Goal: Task Accomplishment & Management: Manage account settings

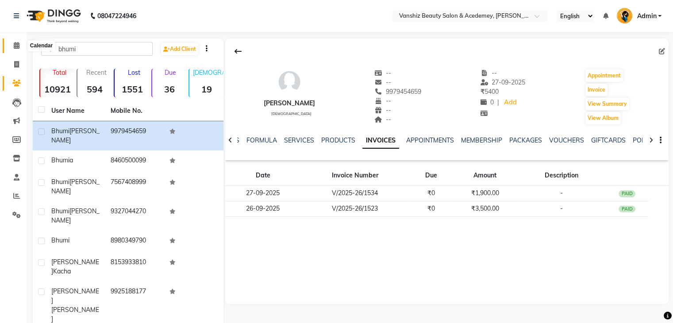
drag, startPoint x: 0, startPoint y: 0, endPoint x: 14, endPoint y: 43, distance: 45.6
click at [14, 43] on icon at bounding box center [17, 45] width 6 height 7
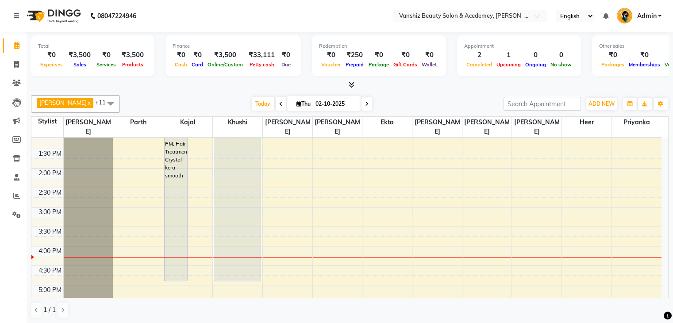
scroll to position [203, 0]
click at [130, 247] on div "8:00 AM 8:30 AM 9:00 AM 9:30 AM 10:00 AM 10:30 AM 11:00 AM 11:30 AM 12:00 PM 12…" at bounding box center [346, 187] width 630 height 506
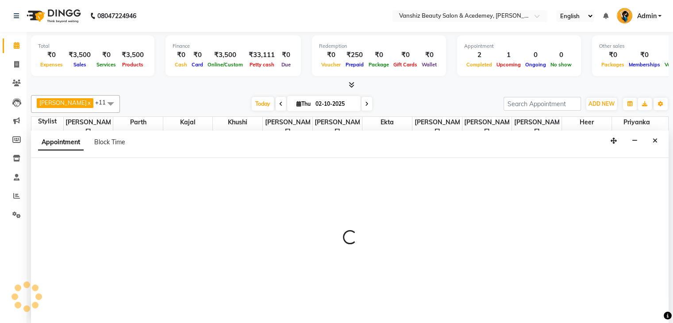
scroll to position [0, 0]
select select "86122"
select select "tentative"
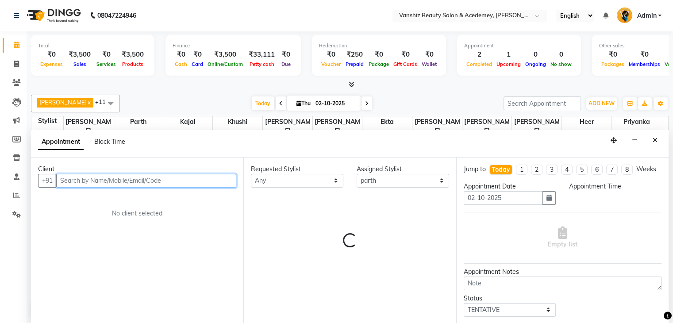
select select "960"
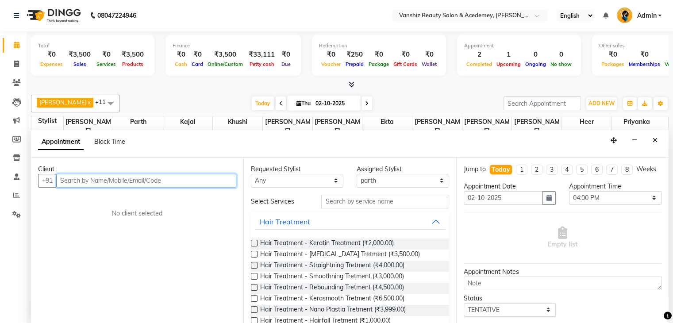
click at [81, 182] on input "text" at bounding box center [146, 181] width 180 height 14
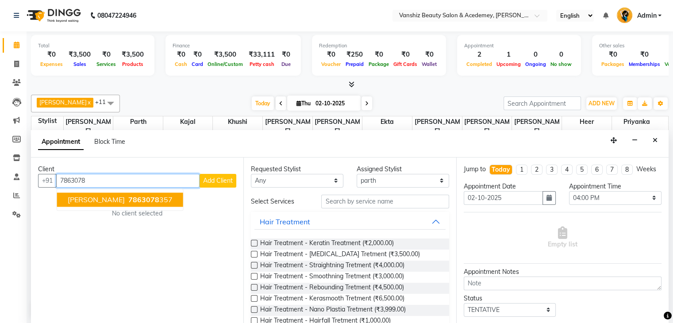
click at [101, 193] on button "[PERSON_NAME] 7863078 357" at bounding box center [120, 200] width 126 height 14
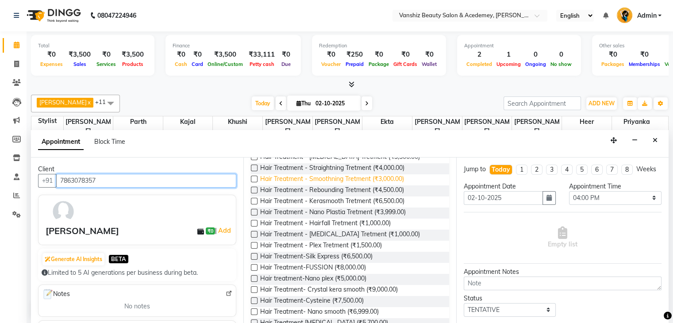
scroll to position [124, 0]
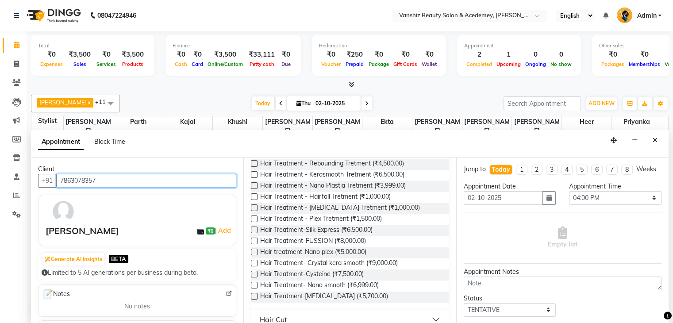
type input "7863078357"
click at [255, 274] on label at bounding box center [254, 274] width 7 height 7
click at [255, 274] on input "checkbox" at bounding box center [254, 275] width 6 height 6
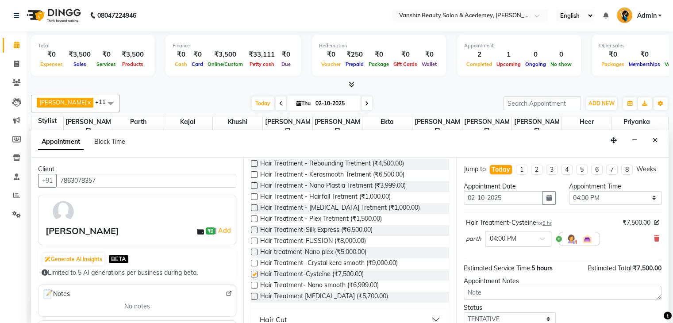
checkbox input "false"
click at [566, 244] on img at bounding box center [571, 239] width 11 height 11
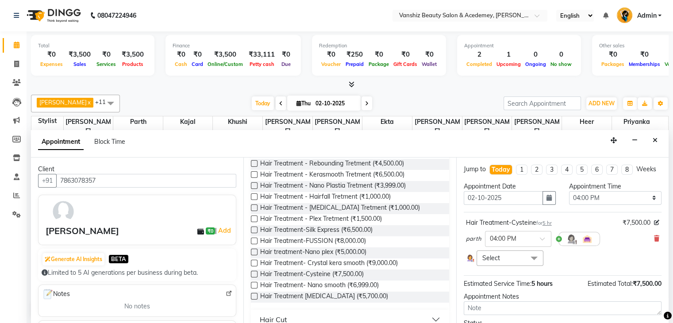
click at [506, 263] on span "Select" at bounding box center [510, 258] width 67 height 15
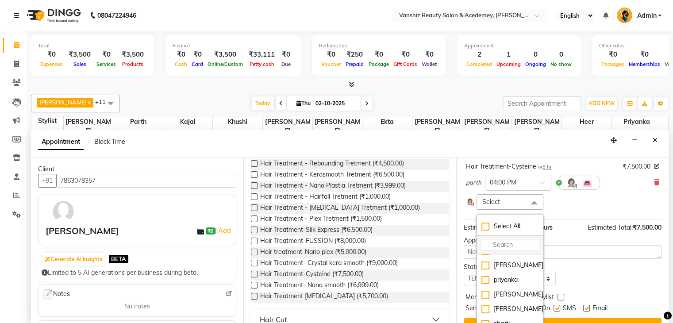
scroll to position [158, 0]
click at [485, 284] on div "priyanka" at bounding box center [510, 279] width 57 height 9
checkbox input "true"
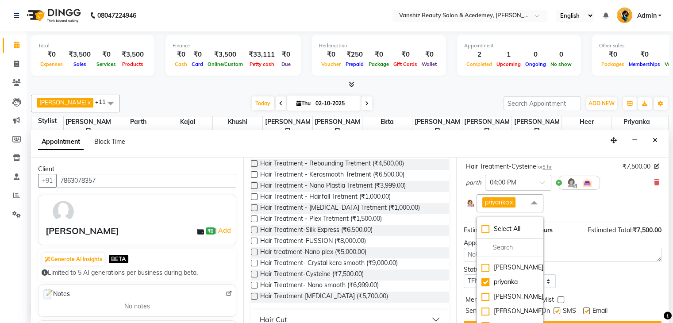
click at [586, 314] on label at bounding box center [586, 311] width 7 height 7
click at [586, 315] on input "checkbox" at bounding box center [586, 312] width 6 height 6
checkbox input "false"
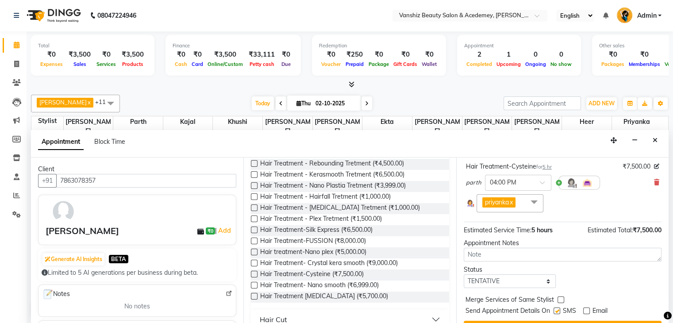
click at [557, 314] on label at bounding box center [557, 311] width 7 height 7
click at [557, 315] on input "checkbox" at bounding box center [557, 312] width 6 height 6
checkbox input "false"
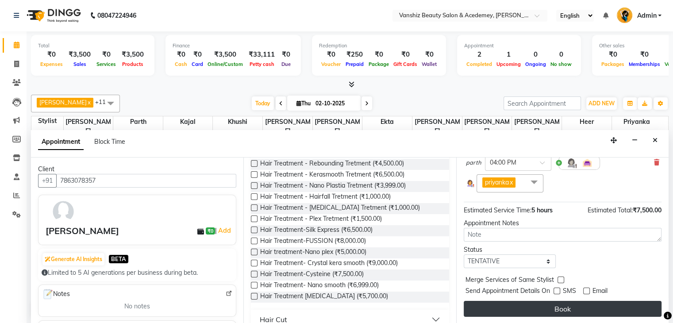
click at [558, 310] on button "Book" at bounding box center [563, 309] width 198 height 16
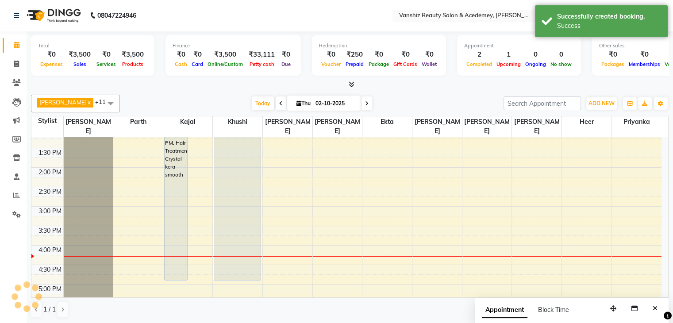
scroll to position [0, 0]
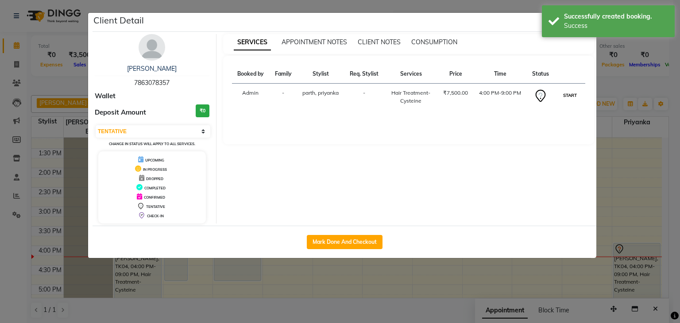
click at [576, 95] on button "START" at bounding box center [570, 95] width 18 height 11
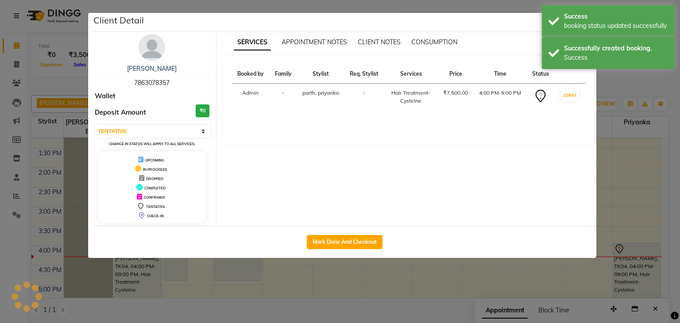
select select "1"
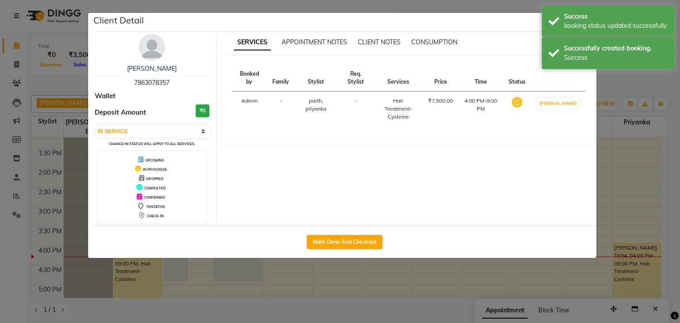
click at [673, 158] on ngb-modal-window "Client Detail [PERSON_NAME] 7863078357 Wallet Deposit Amount ₹0 Select IN SERVI…" at bounding box center [340, 161] width 680 height 323
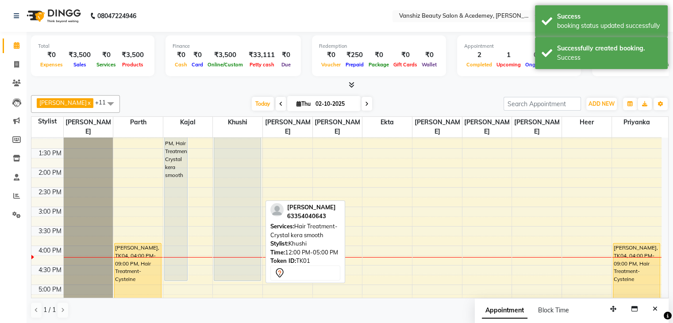
scroll to position [162, 0]
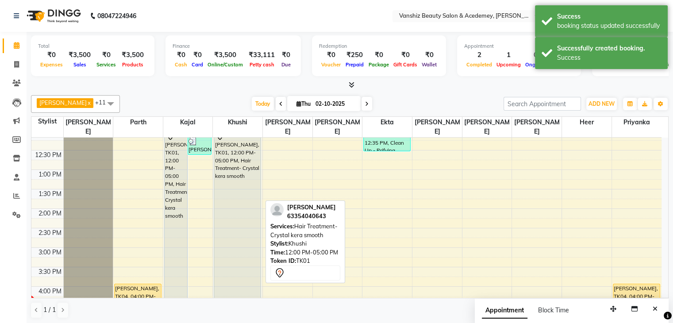
click at [253, 183] on div "[PERSON_NAME], TK01, 12:00 PM-05:00 PM, Hair Treatment- Crystal kera smooth" at bounding box center [237, 226] width 46 height 192
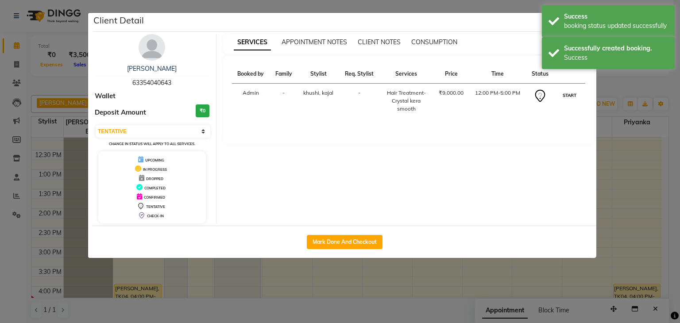
click at [572, 96] on button "START" at bounding box center [569, 95] width 18 height 11
select select "1"
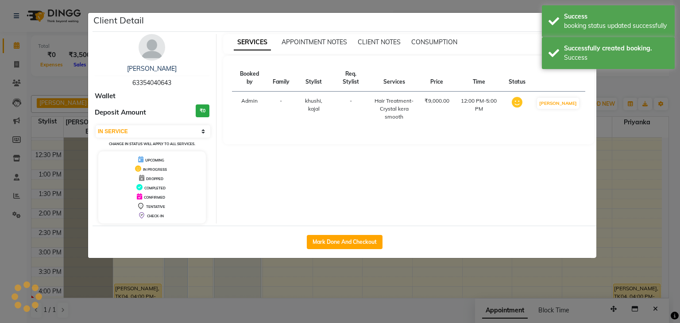
click at [673, 170] on ngb-modal-window "Client Detail [PERSON_NAME] 63354040643 Wallet Deposit Amount ₹0 Select IN SERV…" at bounding box center [340, 161] width 680 height 323
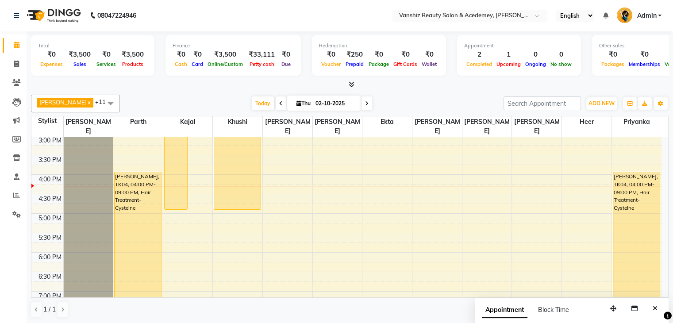
scroll to position [273, 0]
click at [19, 61] on span at bounding box center [16, 64] width 15 height 10
select select "service"
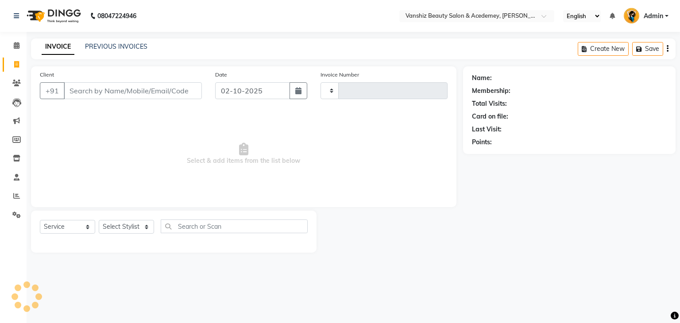
type input "1574"
select select "5403"
click at [88, 98] on input "Client" at bounding box center [133, 90] width 138 height 17
click at [89, 94] on input "Client" at bounding box center [133, 90] width 138 height 17
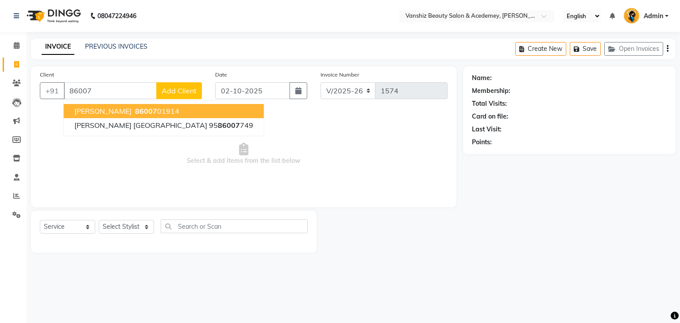
click at [112, 110] on span "[PERSON_NAME]" at bounding box center [102, 111] width 57 height 9
type input "8600701914"
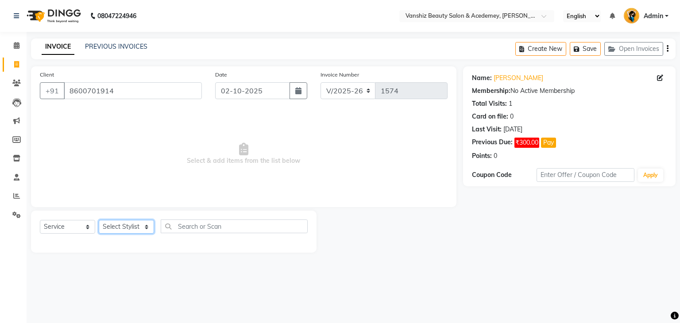
click at [115, 222] on select "Select Stylist [PERSON_NAME] [PERSON_NAME] [PERSON_NAME] kajal [PERSON_NAME] [P…" at bounding box center [126, 227] width 55 height 14
select select "86122"
click at [99, 220] on select "Select Stylist [PERSON_NAME] [PERSON_NAME] [PERSON_NAME] kajal [PERSON_NAME] [P…" at bounding box center [126, 227] width 55 height 14
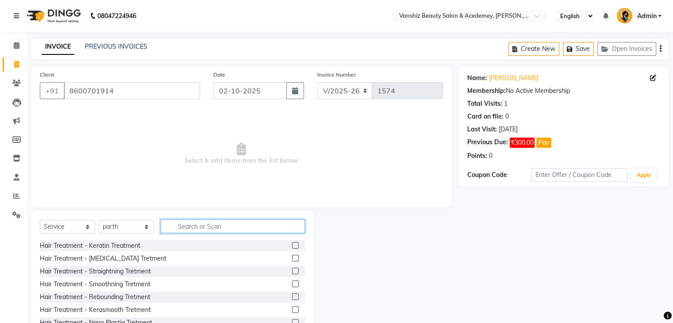
click at [236, 223] on input "text" at bounding box center [233, 227] width 144 height 14
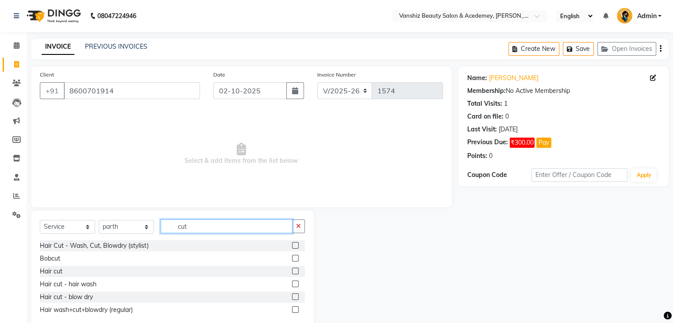
type input "cut"
click at [295, 310] on label at bounding box center [295, 309] width 7 height 7
click at [295, 310] on input "checkbox" at bounding box center [295, 310] width 6 height 6
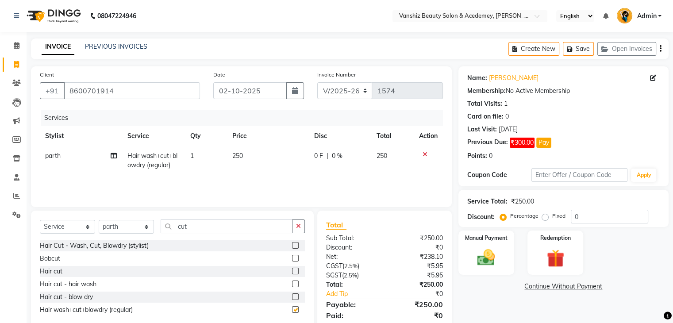
checkbox input "false"
click at [481, 238] on label "Manual Payment" at bounding box center [486, 237] width 44 height 8
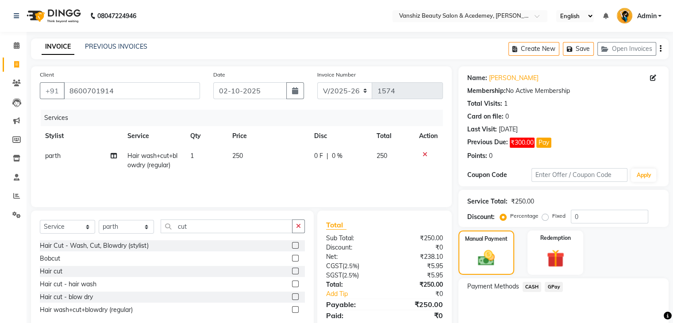
click at [536, 284] on span "CASH" at bounding box center [532, 287] width 19 height 10
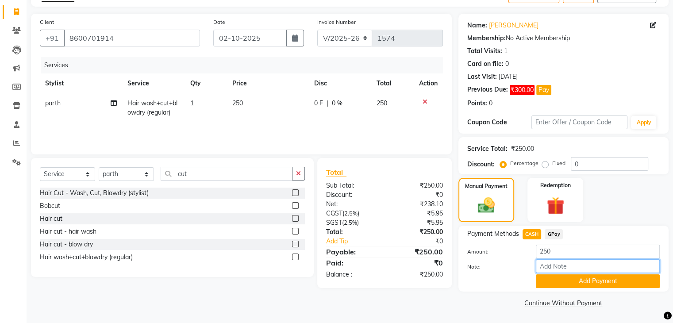
click at [566, 266] on input "Note:" at bounding box center [598, 266] width 124 height 14
type input "cash"
click at [586, 287] on button "Add Payment" at bounding box center [598, 281] width 124 height 14
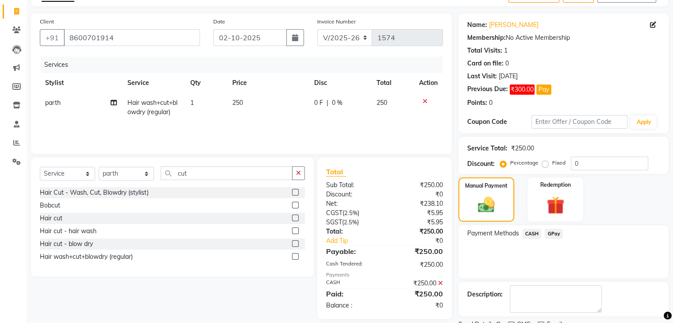
scroll to position [89, 0]
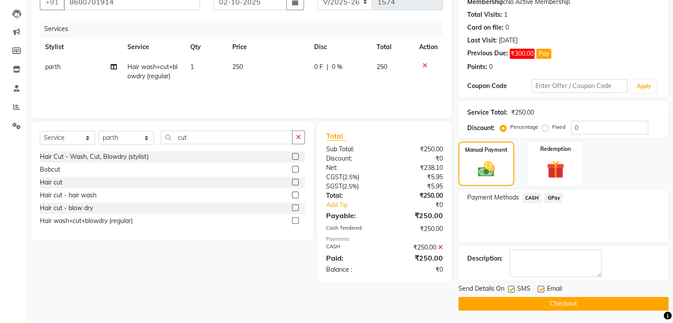
click at [540, 287] on label at bounding box center [541, 289] width 7 height 7
click at [540, 287] on input "checkbox" at bounding box center [541, 290] width 6 height 6
checkbox input "false"
click at [510, 287] on label at bounding box center [511, 289] width 7 height 7
click at [510, 287] on input "checkbox" at bounding box center [511, 290] width 6 height 6
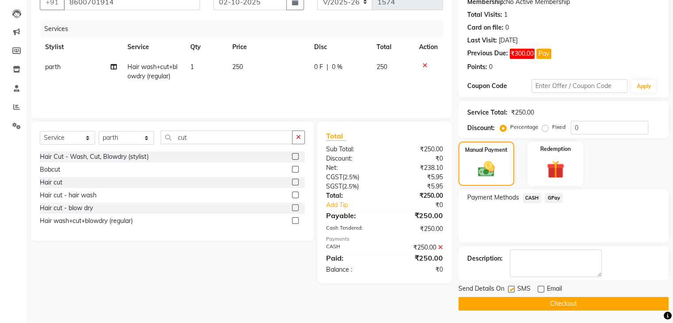
checkbox input "false"
click at [526, 298] on button "Checkout" at bounding box center [564, 304] width 210 height 14
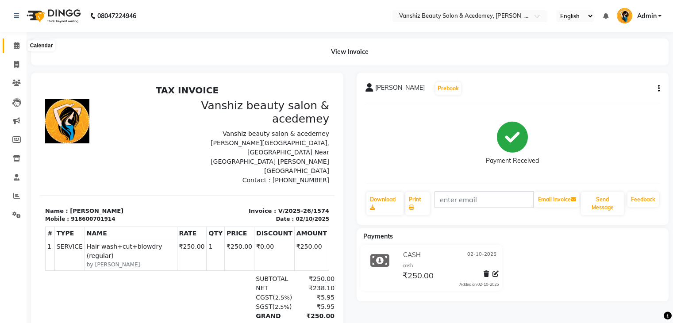
click at [11, 46] on span at bounding box center [16, 46] width 15 height 10
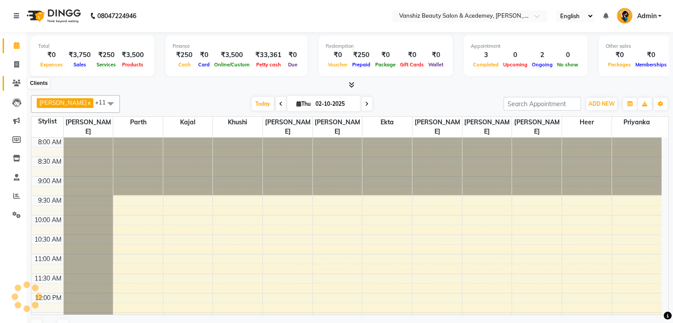
click at [21, 84] on span at bounding box center [16, 83] width 15 height 10
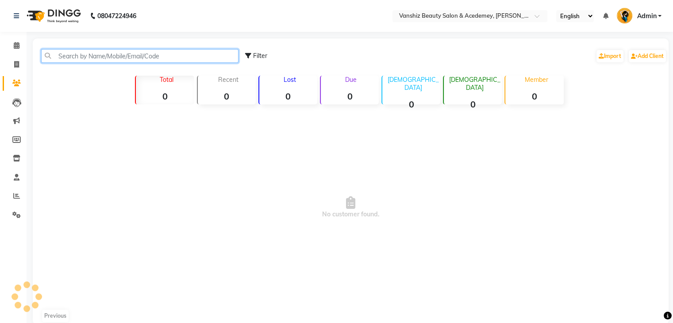
click at [77, 57] on input "text" at bounding box center [139, 56] width 197 height 14
type input "s"
type input "r"
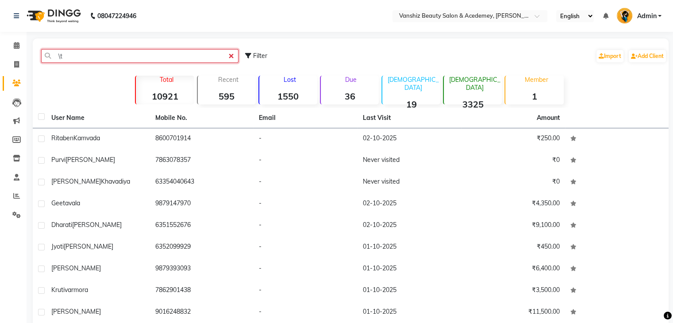
type input "\"
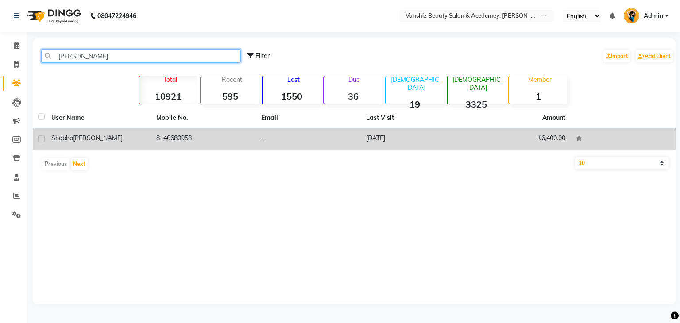
type input "[PERSON_NAME]"
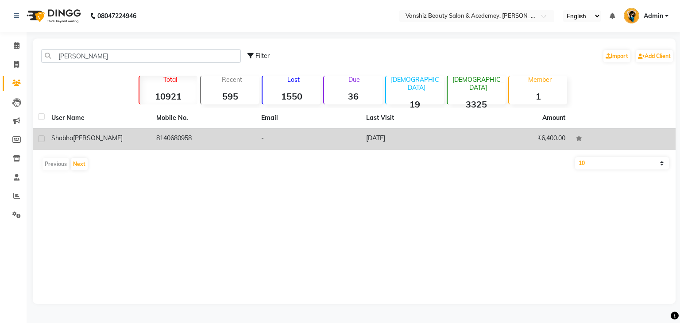
click at [234, 140] on td "8140680958" at bounding box center [203, 139] width 105 height 22
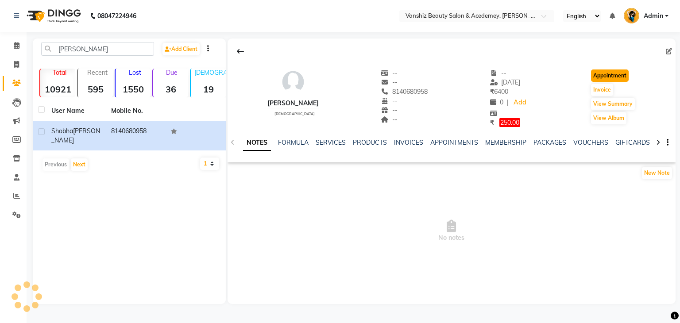
click at [611, 78] on button "Appointment" at bounding box center [610, 75] width 38 height 12
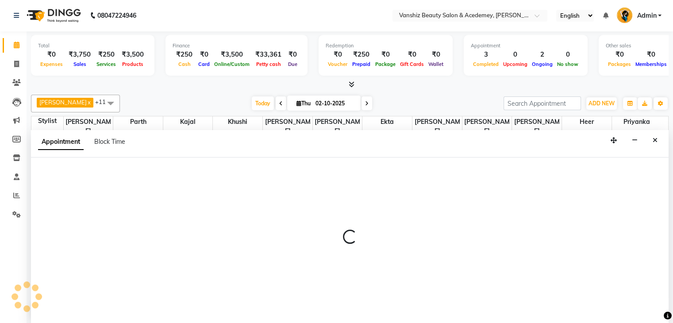
select select "540"
select select "tentative"
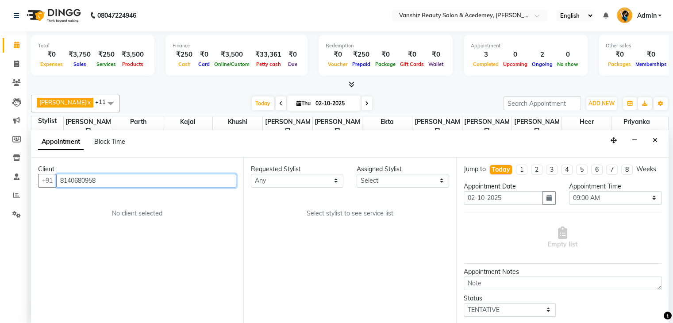
scroll to position [309, 0]
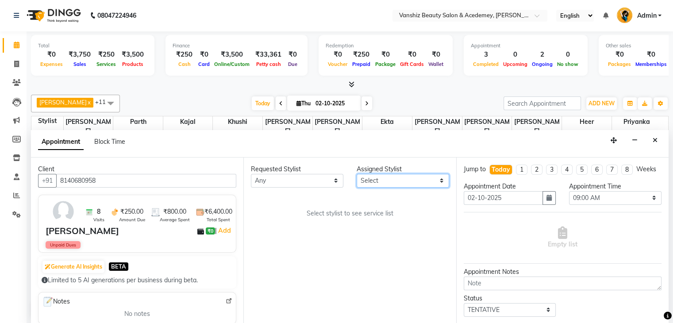
click at [397, 179] on select "Select [PERSON_NAME] [PERSON_NAME] [PERSON_NAME] kajal [PERSON_NAME] [PERSON_NA…" at bounding box center [403, 181] width 93 height 14
select select "59477"
click at [357, 174] on select "Select [PERSON_NAME] [PERSON_NAME] [PERSON_NAME] kajal [PERSON_NAME] [PERSON_NA…" at bounding box center [403, 181] width 93 height 14
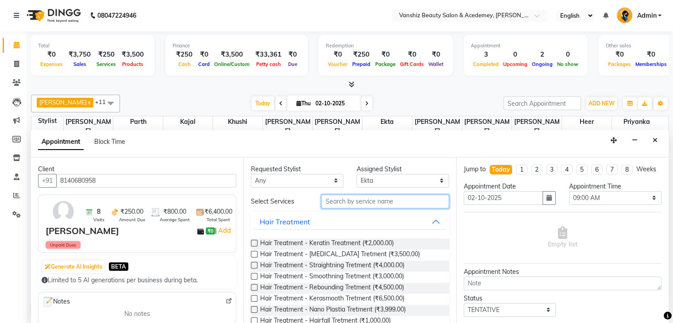
click at [373, 197] on input "text" at bounding box center [384, 202] width 127 height 14
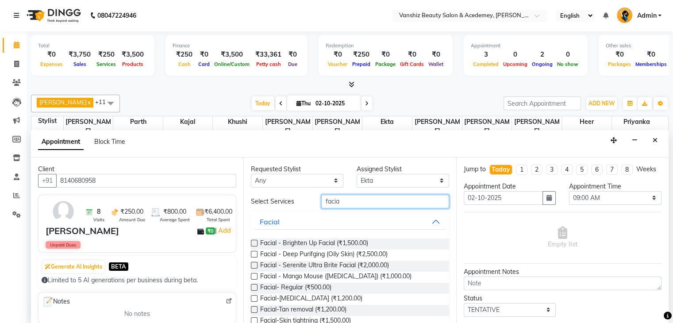
type input "facia"
click at [254, 284] on label at bounding box center [254, 287] width 7 height 7
click at [254, 285] on input "checkbox" at bounding box center [254, 288] width 6 height 6
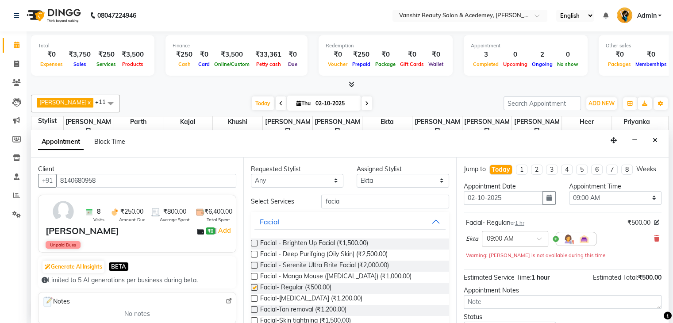
checkbox input "false"
click at [395, 204] on input "facia" at bounding box center [384, 202] width 127 height 14
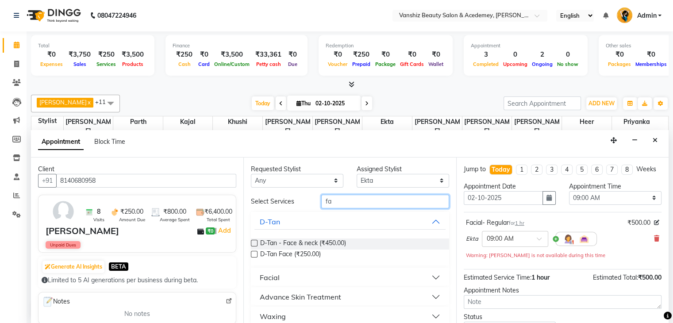
type input "f"
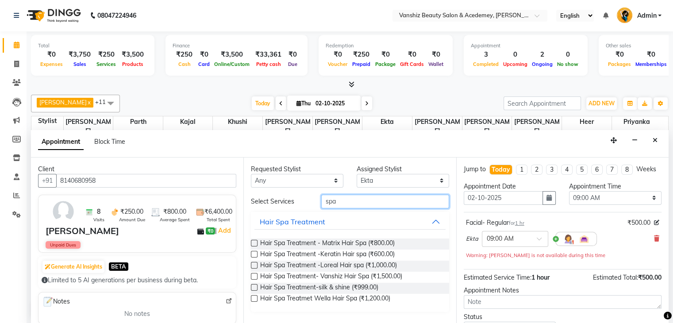
type input "spa"
click at [253, 251] on label at bounding box center [254, 254] width 7 height 7
click at [253, 252] on input "checkbox" at bounding box center [254, 255] width 6 height 6
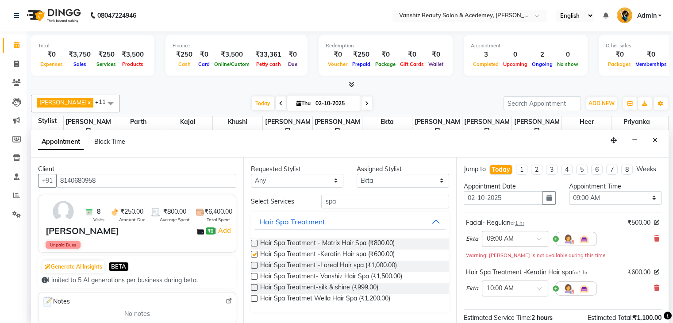
checkbox input "false"
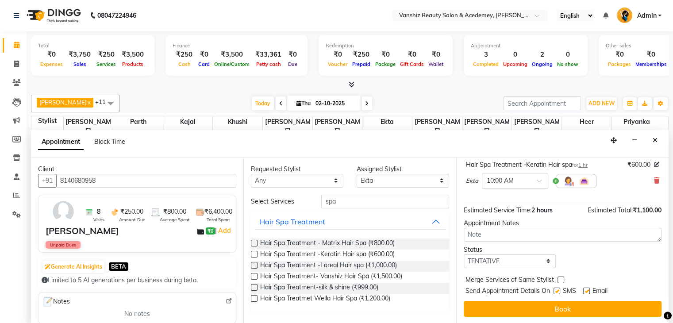
click at [587, 290] on label at bounding box center [586, 291] width 7 height 7
click at [587, 290] on input "checkbox" at bounding box center [586, 292] width 6 height 6
checkbox input "false"
click at [558, 289] on label at bounding box center [557, 291] width 7 height 7
click at [558, 289] on input "checkbox" at bounding box center [557, 292] width 6 height 6
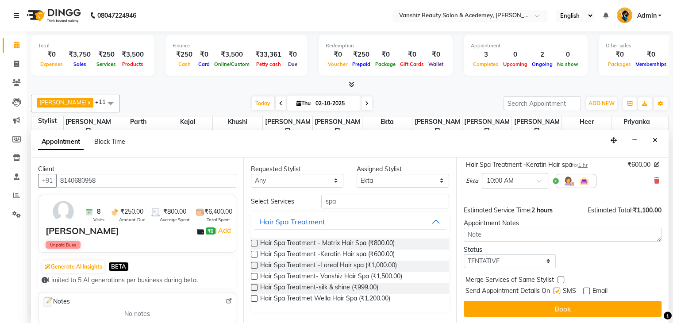
checkbox input "false"
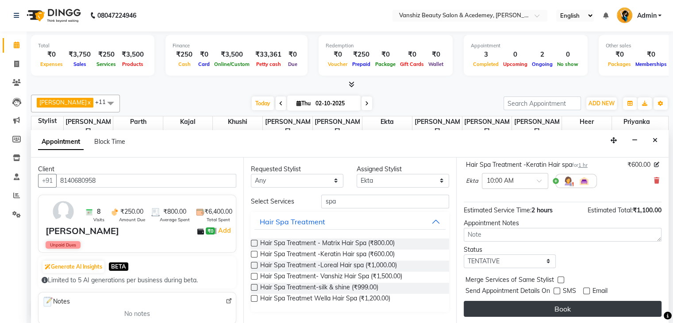
click at [559, 306] on button "Book" at bounding box center [563, 309] width 198 height 16
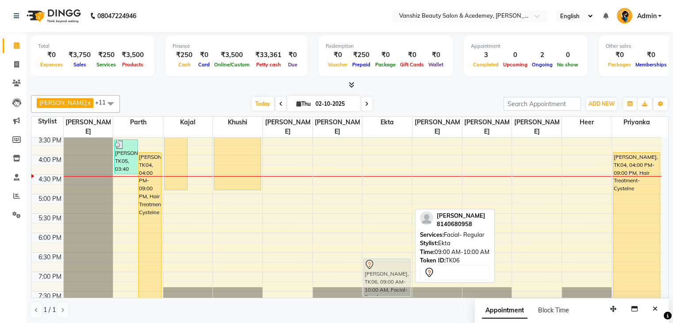
scroll to position [297, 0]
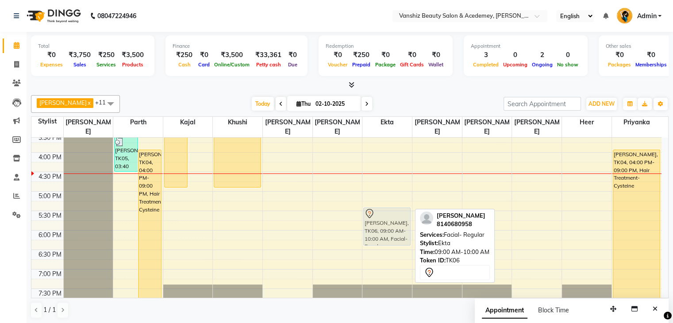
drag, startPoint x: 389, startPoint y: 191, endPoint x: 386, endPoint y: 220, distance: 28.5
click at [386, 220] on div "[PERSON_NAME], TK06, 09:00 AM-10:00 AM, Facial- Regular [PERSON_NAME], TK06, 10…" at bounding box center [387, 94] width 50 height 506
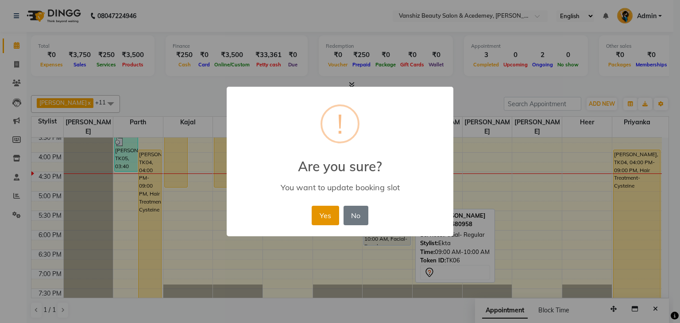
click at [320, 215] on button "Yes" at bounding box center [325, 215] width 27 height 19
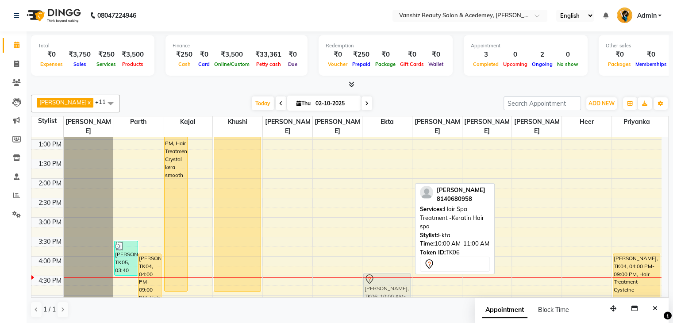
scroll to position [200, 0]
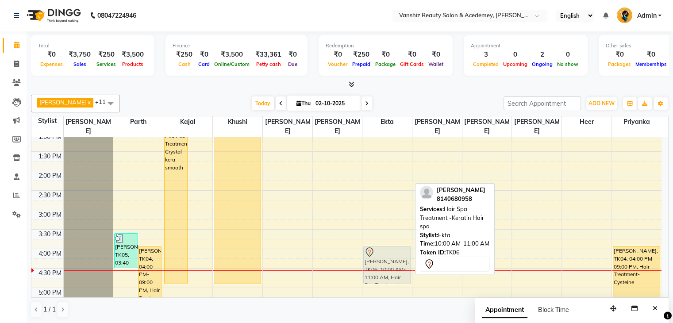
drag, startPoint x: 375, startPoint y: 216, endPoint x: 383, endPoint y: 258, distance: 42.9
click at [383, 258] on div "[PERSON_NAME], TK06, 10:00 AM-11:00 AM, Hair Spa Treatment -Keratin Hair spa [P…" at bounding box center [387, 191] width 50 height 506
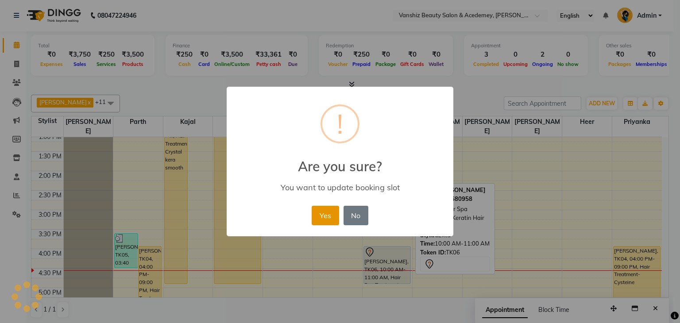
click at [332, 218] on button "Yes" at bounding box center [325, 215] width 27 height 19
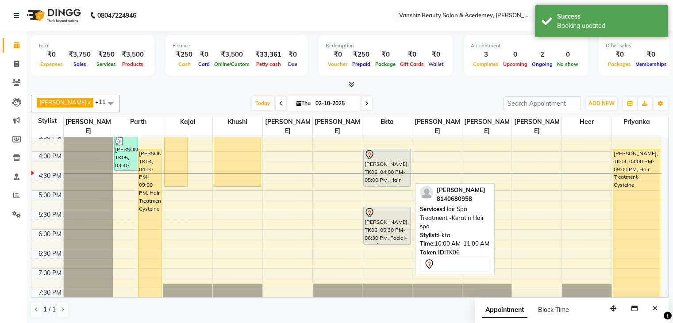
scroll to position [201, 0]
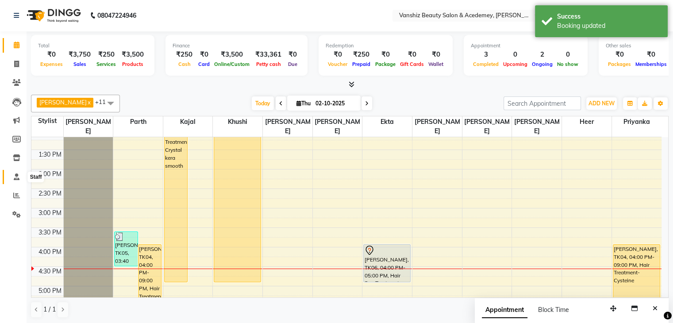
click at [16, 177] on icon at bounding box center [17, 176] width 6 height 7
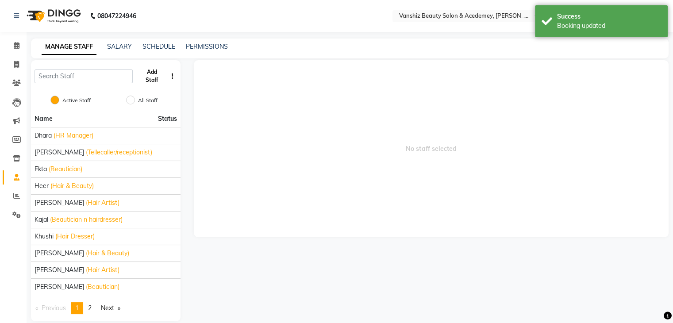
click at [150, 82] on button "Add Staff" at bounding box center [151, 76] width 31 height 23
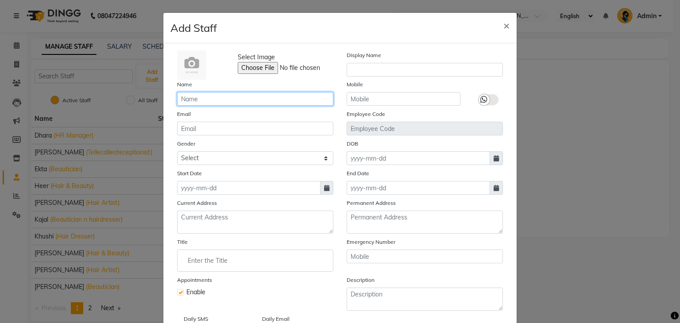
click at [214, 98] on input "text" at bounding box center [255, 99] width 156 height 14
type input "sheetal"
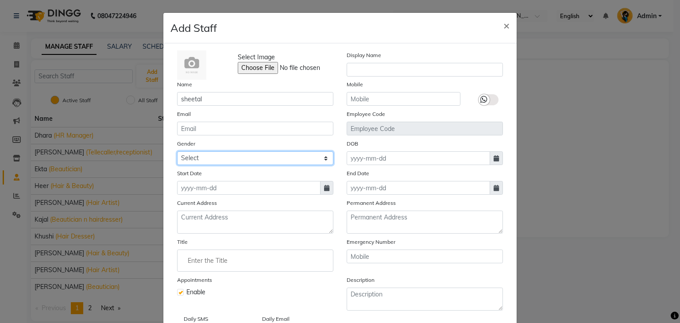
click at [266, 163] on select "Select [DEMOGRAPHIC_DATA] [DEMOGRAPHIC_DATA] Other Prefer Not To Say" at bounding box center [255, 158] width 156 height 14
select select "[DEMOGRAPHIC_DATA]"
click at [177, 153] on select "Select [DEMOGRAPHIC_DATA] [DEMOGRAPHIC_DATA] Other Prefer Not To Say" at bounding box center [255, 158] width 156 height 14
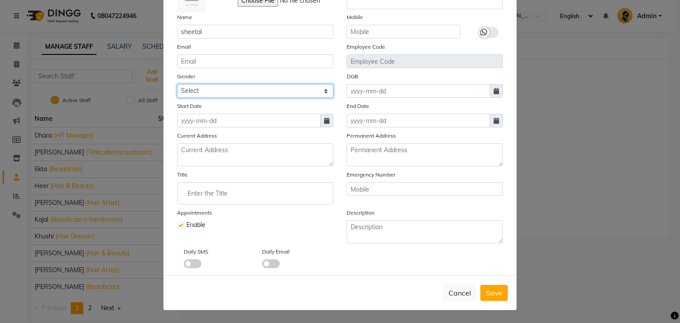
scroll to position [66, 0]
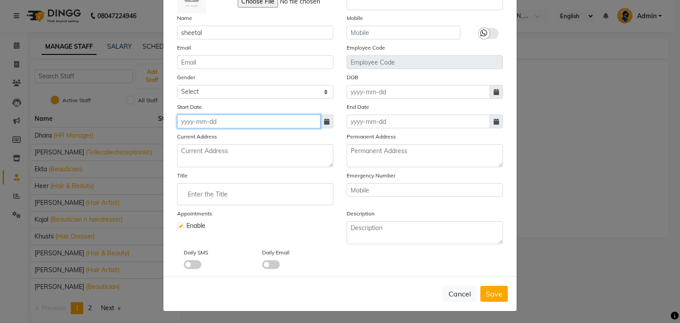
click at [247, 125] on input at bounding box center [248, 122] width 143 height 14
select select "10"
select select "2025"
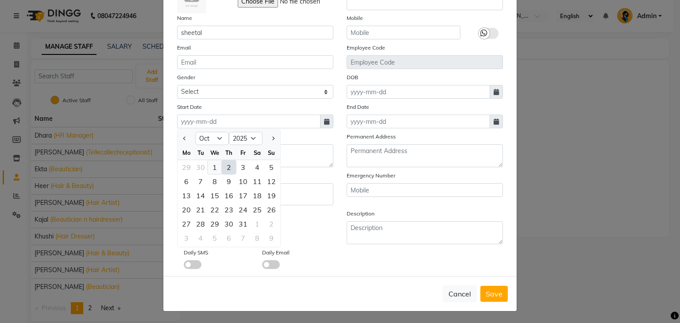
click at [208, 169] on div "1" at bounding box center [215, 167] width 14 height 14
type input "01-10-2025"
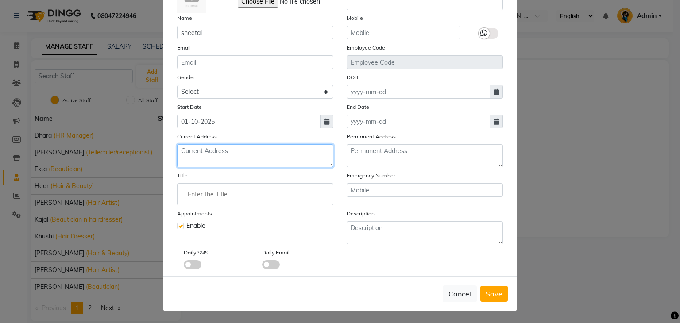
click at [260, 167] on textarea at bounding box center [255, 155] width 156 height 23
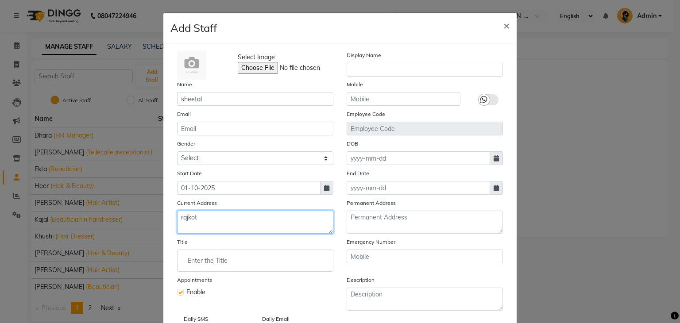
type textarea "rajkot"
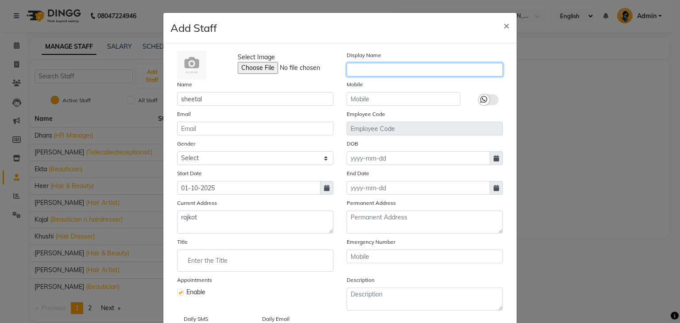
click at [395, 73] on input "text" at bounding box center [425, 70] width 156 height 14
click at [350, 70] on input "sheetal" at bounding box center [425, 70] width 156 height 14
type input "Sheetal"
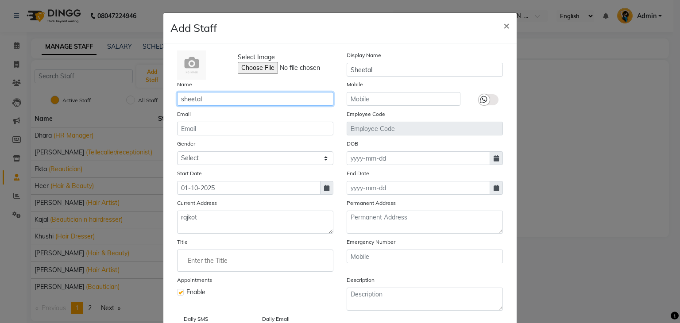
click at [180, 100] on input "sheetal" at bounding box center [255, 99] width 156 height 14
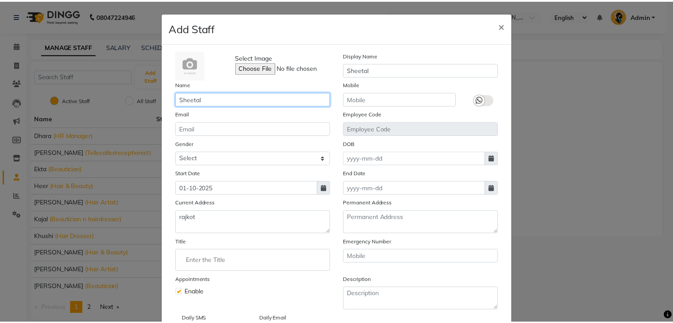
scroll to position [71, 0]
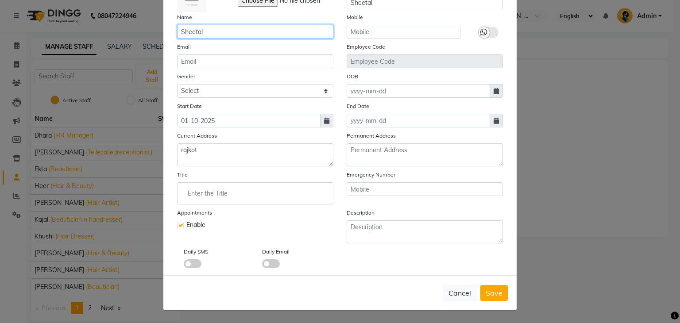
type input "Sheetal"
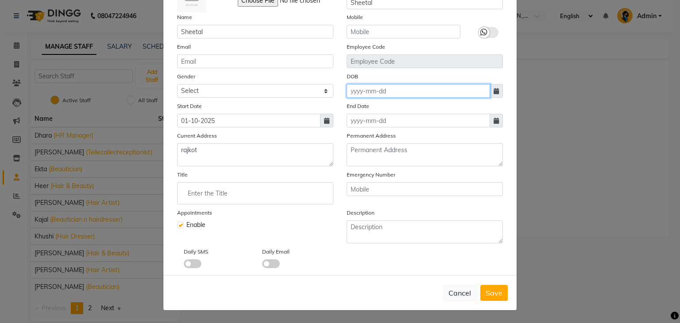
click at [474, 89] on input at bounding box center [418, 91] width 143 height 14
select select "10"
select select "2025"
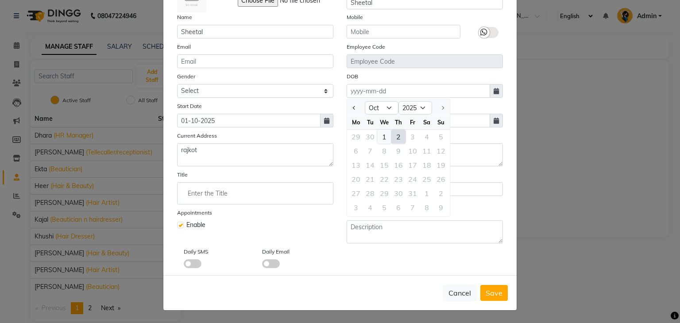
click at [381, 135] on div "1" at bounding box center [384, 137] width 14 height 14
type input "01-10-2025"
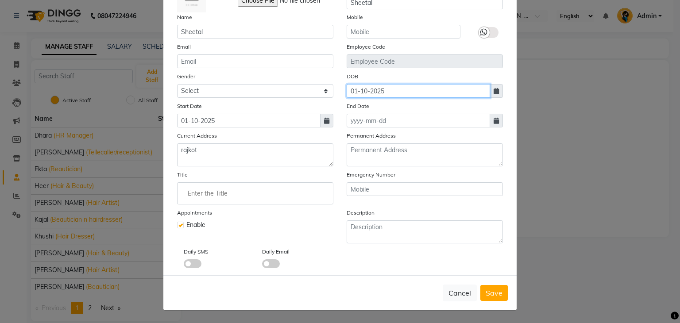
click at [391, 93] on input "01-10-2025" at bounding box center [418, 91] width 143 height 14
select select "10"
select select "2025"
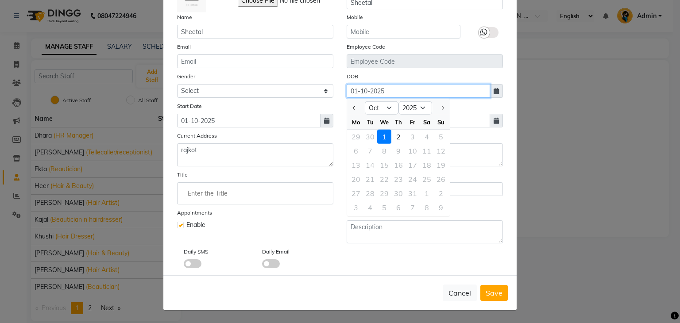
click at [391, 93] on input "01-10-2025" at bounding box center [418, 91] width 143 height 14
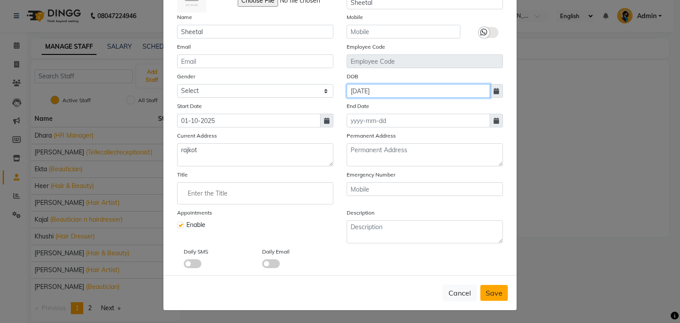
type input "[DATE]"
click at [486, 297] on button "Save" at bounding box center [493, 293] width 27 height 16
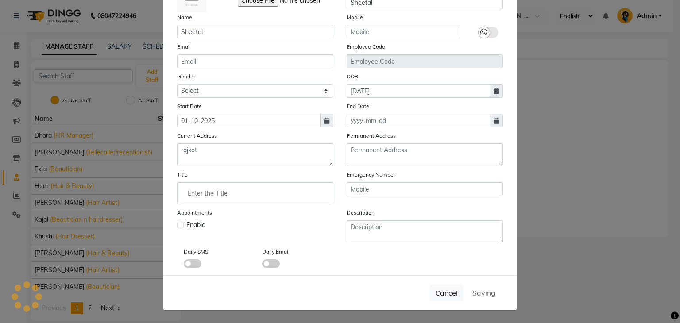
select select
checkbox input "false"
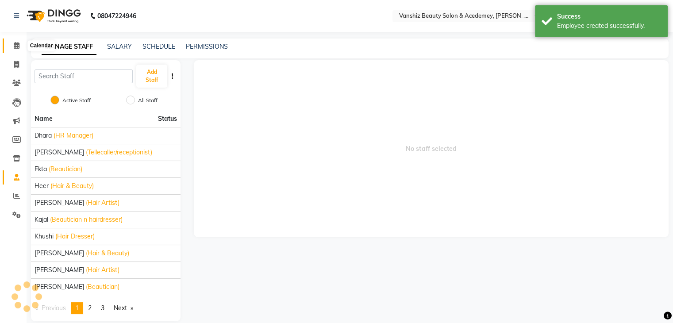
click at [16, 43] on icon at bounding box center [17, 45] width 6 height 7
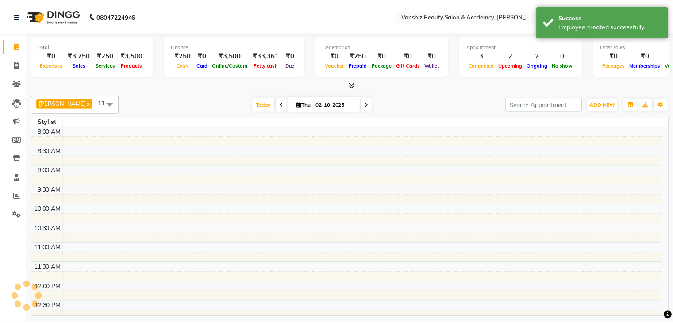
scroll to position [309, 0]
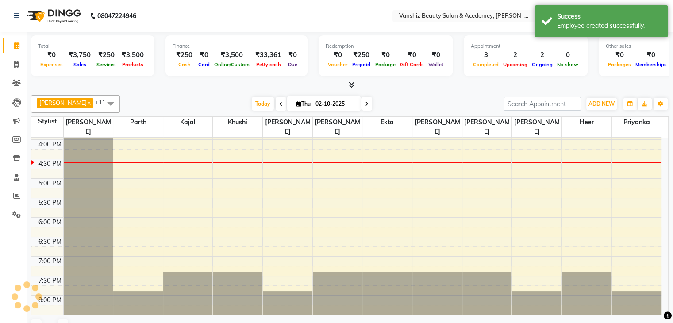
click at [102, 109] on span at bounding box center [111, 103] width 18 height 17
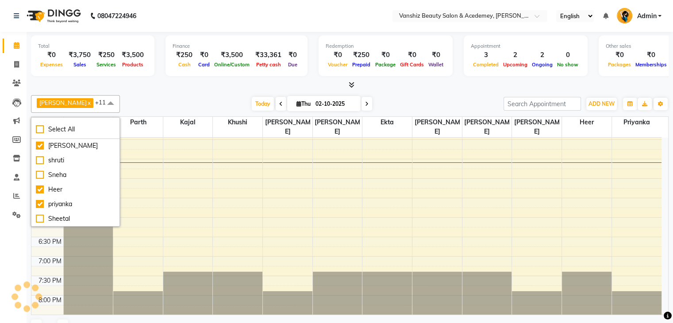
scroll to position [223, 0]
click at [41, 216] on div "Sheetal" at bounding box center [75, 218] width 79 height 9
checkbox input "true"
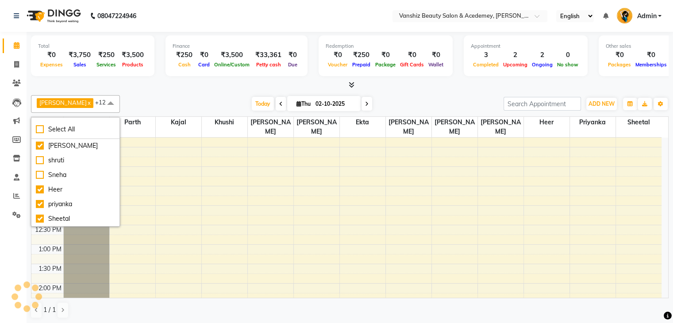
scroll to position [0, 0]
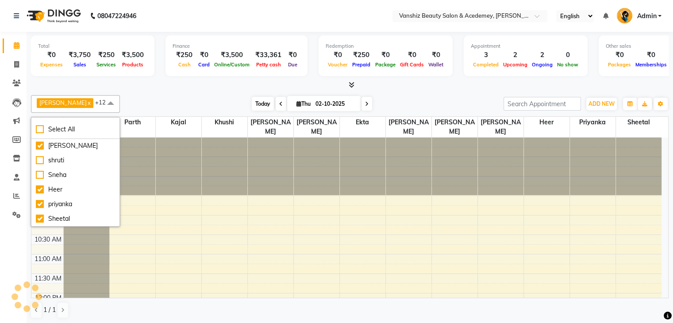
click at [252, 104] on span "Today" at bounding box center [263, 104] width 22 height 14
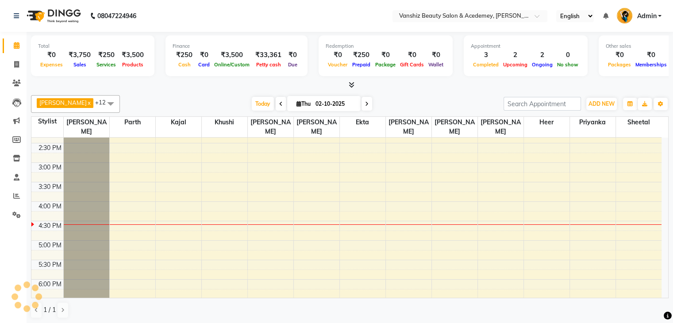
scroll to position [273, 0]
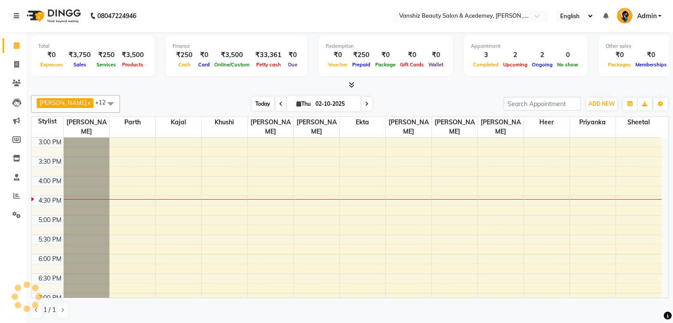
click at [252, 101] on span "Today" at bounding box center [263, 104] width 22 height 14
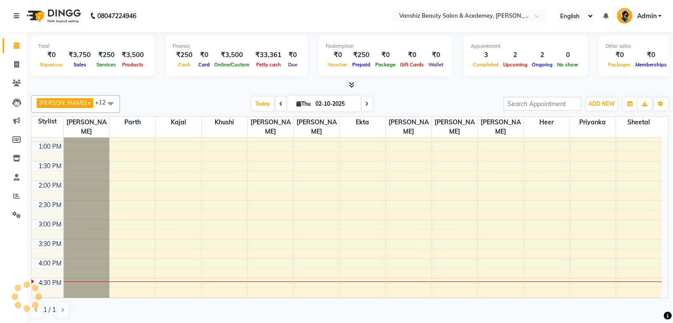
scroll to position [191, 0]
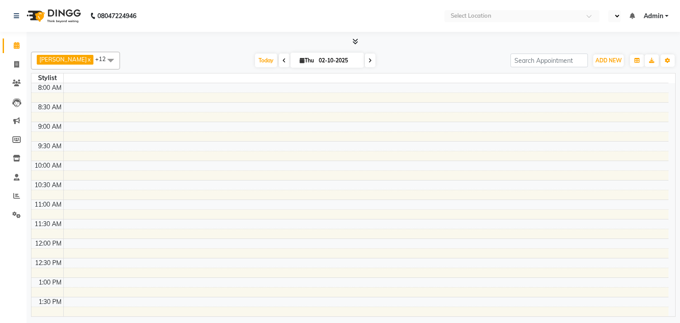
select select "en"
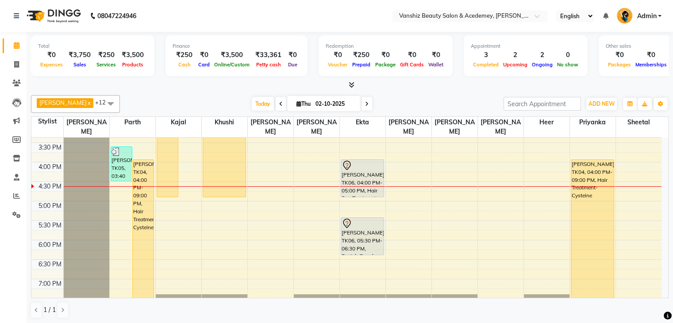
scroll to position [288, 0]
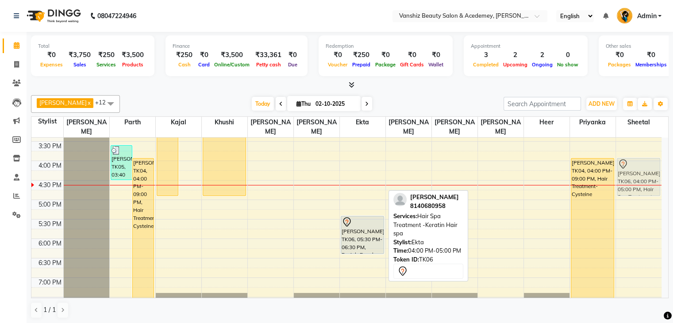
drag, startPoint x: 362, startPoint y: 178, endPoint x: 621, endPoint y: 176, distance: 258.9
click at [621, 176] on tr "Ritaben Kamvada, TK05, 03:40 PM-04:35 PM, Hair wash+cut+blowdry (regular) purvi…" at bounding box center [346, 103] width 630 height 506
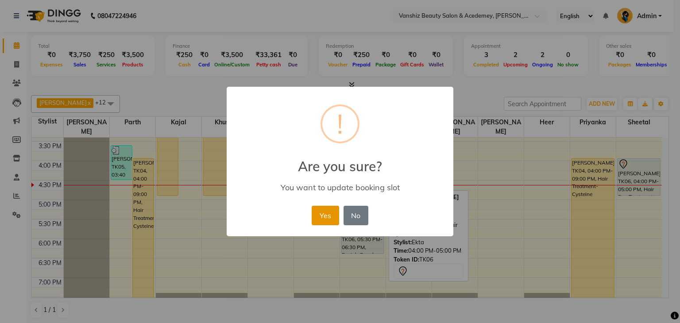
click at [328, 207] on button "Yes" at bounding box center [325, 215] width 27 height 19
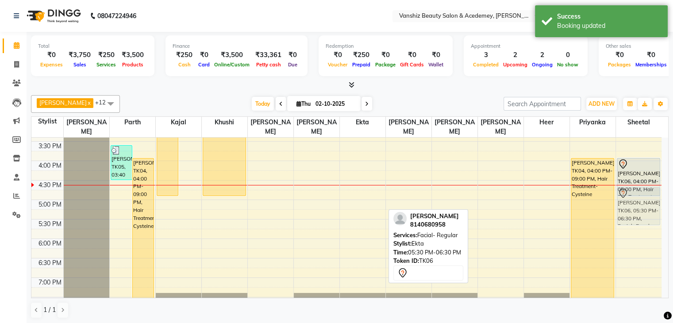
drag, startPoint x: 359, startPoint y: 228, endPoint x: 614, endPoint y: 204, distance: 256.9
click at [640, 204] on tr "Ritaben Kamvada, TK05, 03:40 PM-04:35 PM, Hair wash+cut+blowdry (regular) purvi…" at bounding box center [346, 103] width 630 height 506
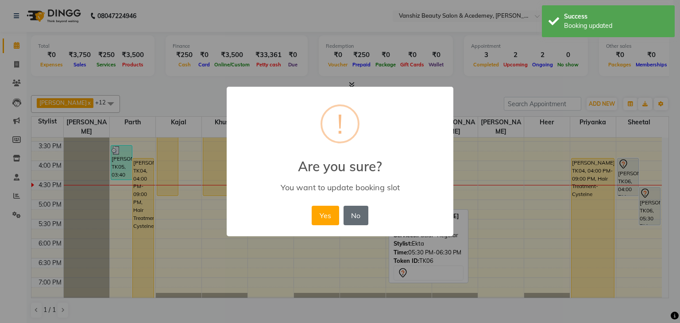
click at [345, 220] on button "No" at bounding box center [355, 215] width 25 height 19
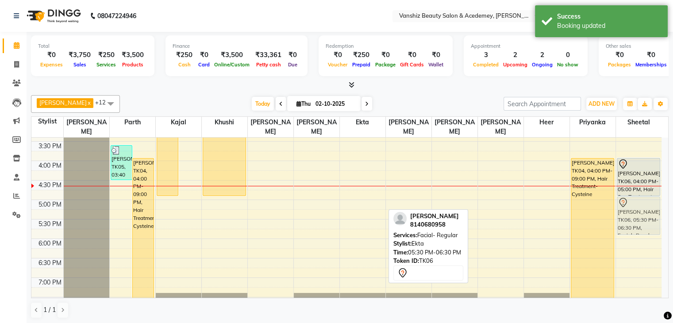
drag, startPoint x: 345, startPoint y: 220, endPoint x: 618, endPoint y: 200, distance: 273.8
click at [618, 200] on tr "Ritaben Kamvada, TK05, 03:40 PM-04:35 PM, Hair wash+cut+blowdry (regular) purvi…" at bounding box center [346, 103] width 630 height 506
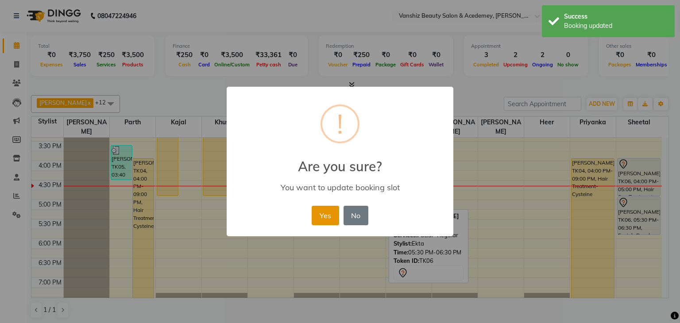
click at [328, 216] on button "Yes" at bounding box center [325, 215] width 27 height 19
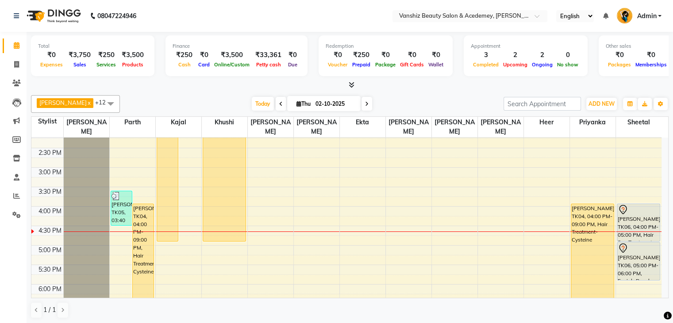
scroll to position [341, 0]
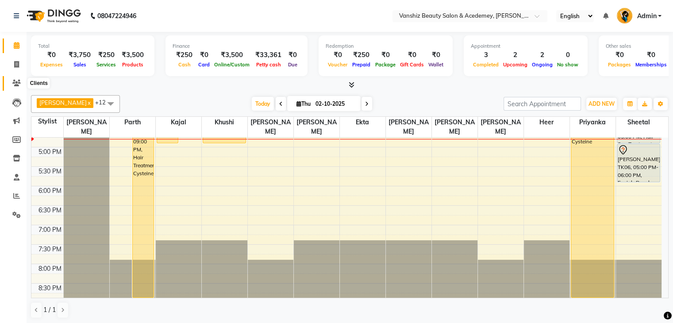
click at [19, 83] on icon at bounding box center [16, 83] width 8 height 7
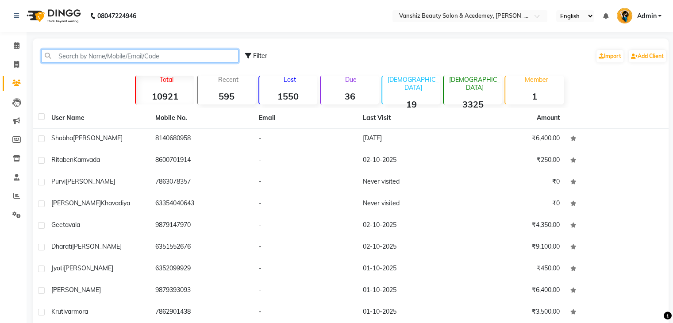
click at [77, 52] on input "text" at bounding box center [139, 56] width 197 height 14
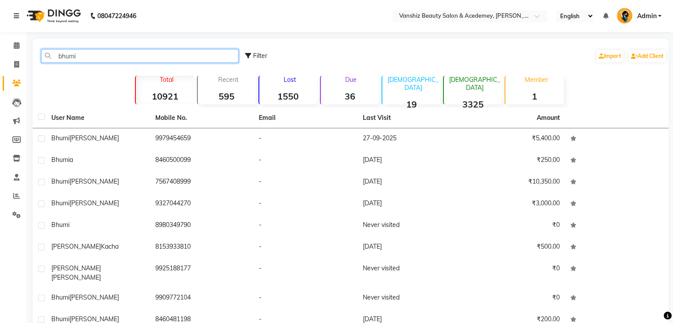
type input "bhumi"
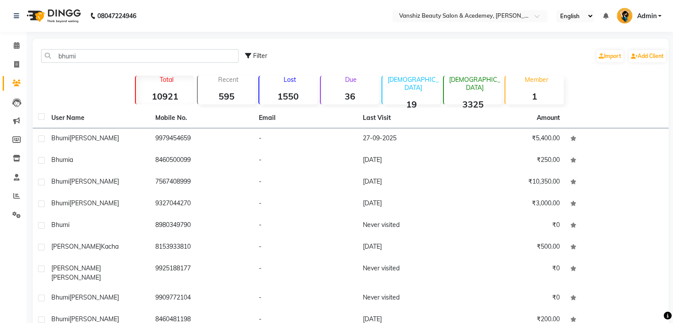
click at [224, 126] on th "Mobile No." at bounding box center [202, 118] width 104 height 20
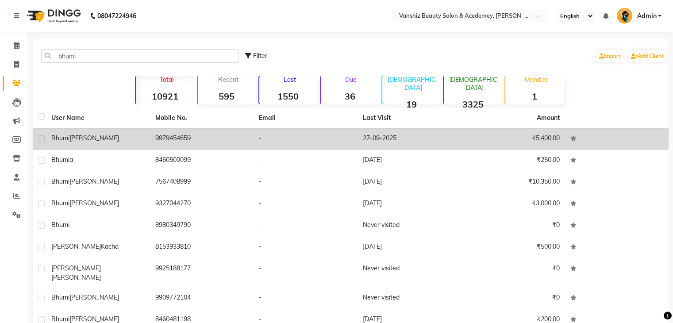
click at [229, 137] on td "9979454659" at bounding box center [202, 139] width 104 height 22
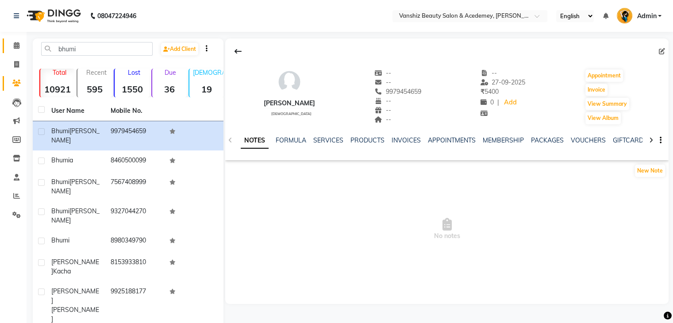
click at [5, 41] on link "Calendar" at bounding box center [13, 46] width 21 height 15
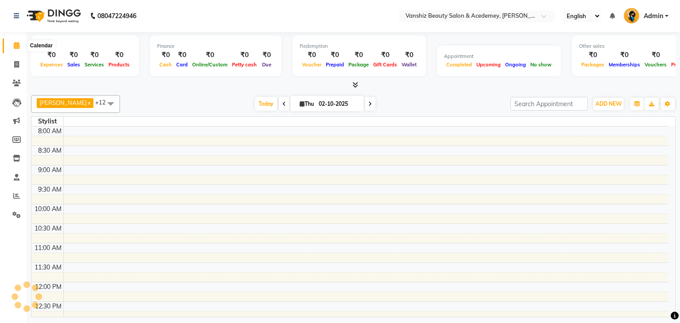
click at [14, 44] on icon at bounding box center [17, 45] width 6 height 7
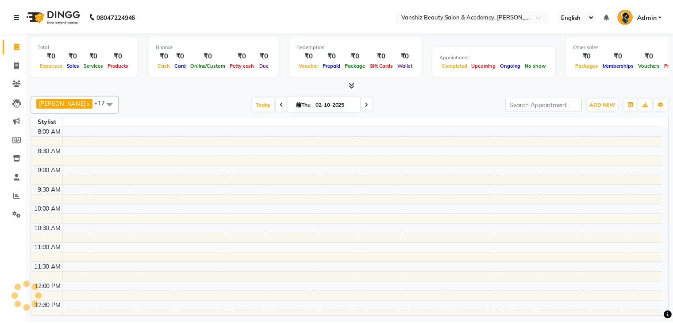
scroll to position [310, 0]
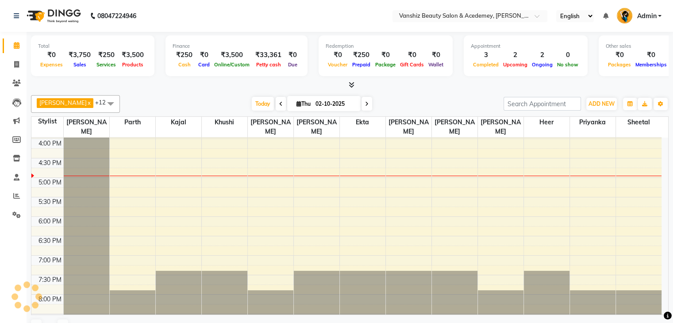
click at [362, 99] on span at bounding box center [367, 104] width 11 height 14
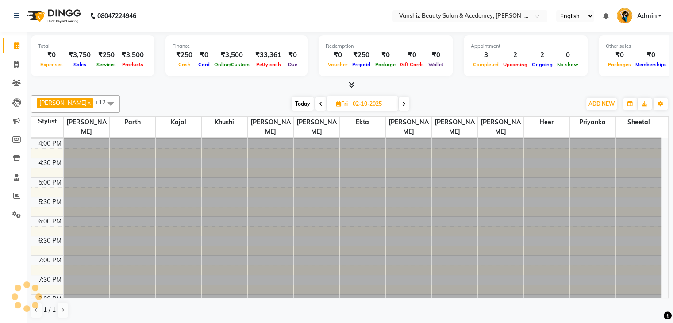
type input "03-10-2025"
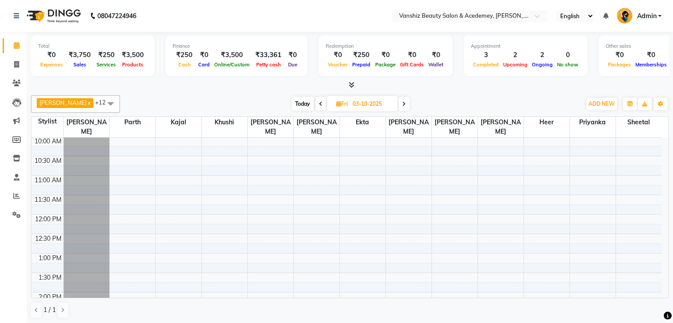
scroll to position [0, 0]
